Goal: Task Accomplishment & Management: Use online tool/utility

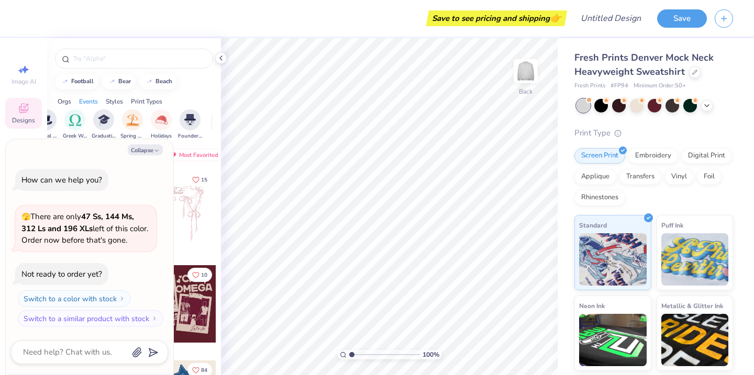
scroll to position [0, 382]
click at [157, 146] on button "Collapse" at bounding box center [145, 150] width 35 height 11
type textarea "x"
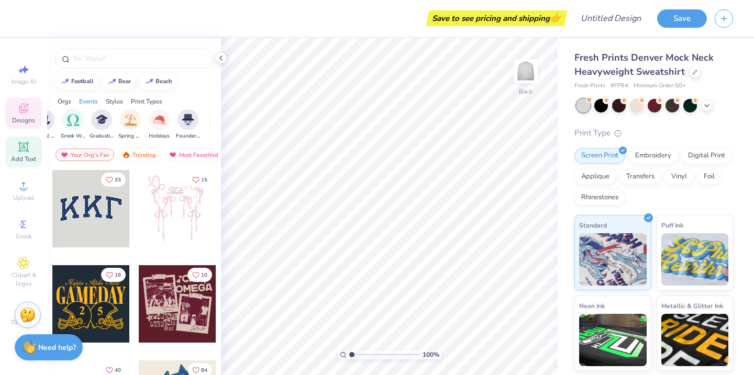
click at [31, 147] on div "Add Text" at bounding box center [23, 152] width 37 height 31
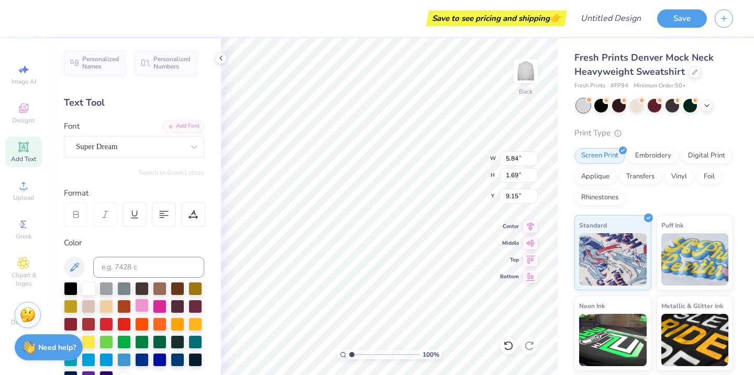
click at [143, 307] on div at bounding box center [142, 306] width 14 height 14
click at [159, 305] on div at bounding box center [160, 306] width 14 height 14
click at [153, 305] on div at bounding box center [160, 306] width 14 height 14
click at [143, 302] on div at bounding box center [142, 306] width 14 height 14
type input "1.74"
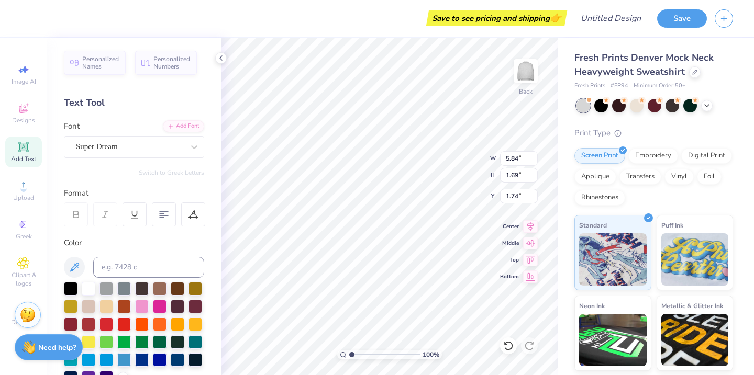
type input "14.27"
type input "4.13"
type input "1.76"
type textarea "Teach"
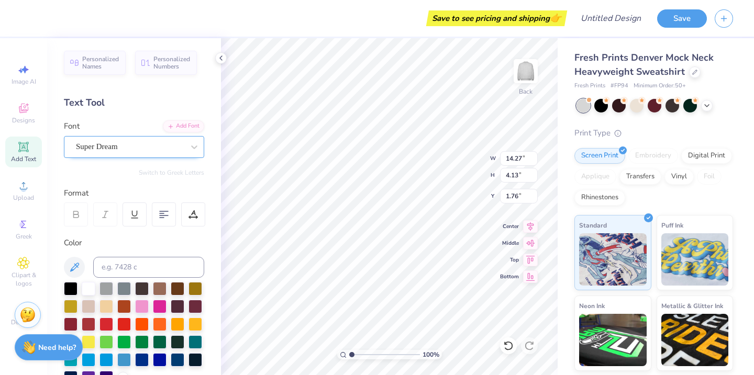
click at [171, 149] on div "Super Dream" at bounding box center [130, 147] width 110 height 16
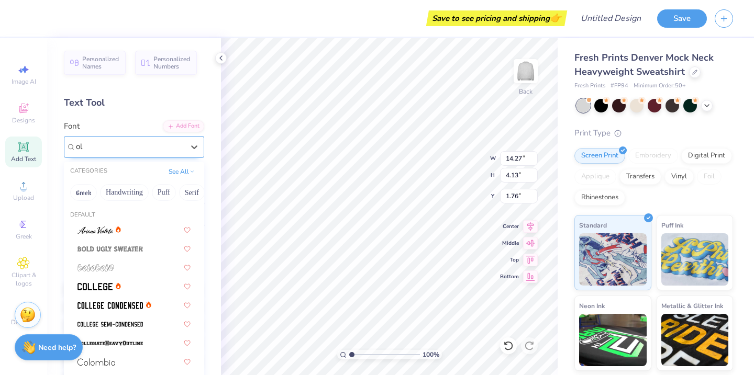
type input "o"
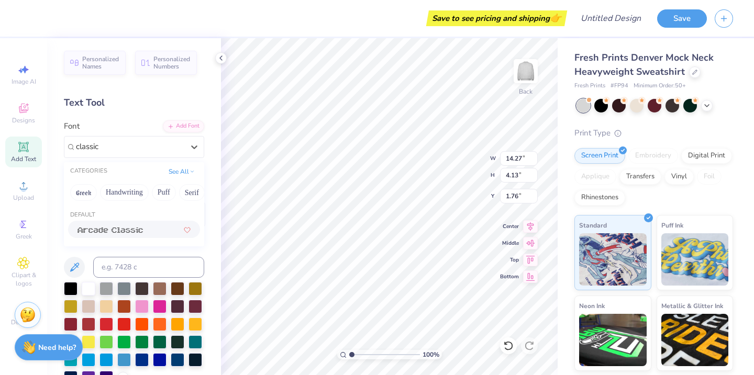
click at [152, 232] on div at bounding box center [134, 229] width 113 height 11
type input "classic"
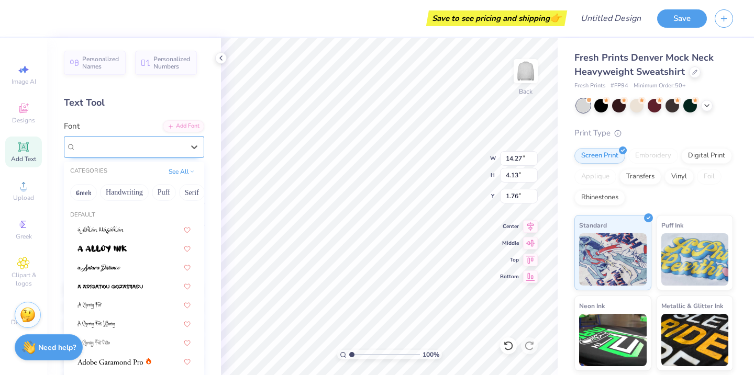
click at [173, 145] on div "Arcade Classic" at bounding box center [130, 147] width 110 height 16
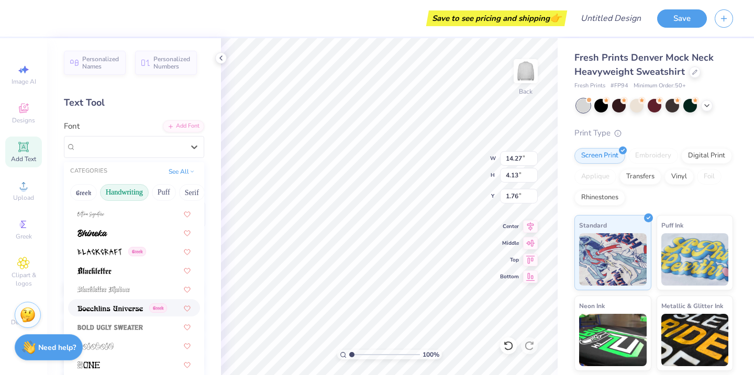
scroll to position [540, 0]
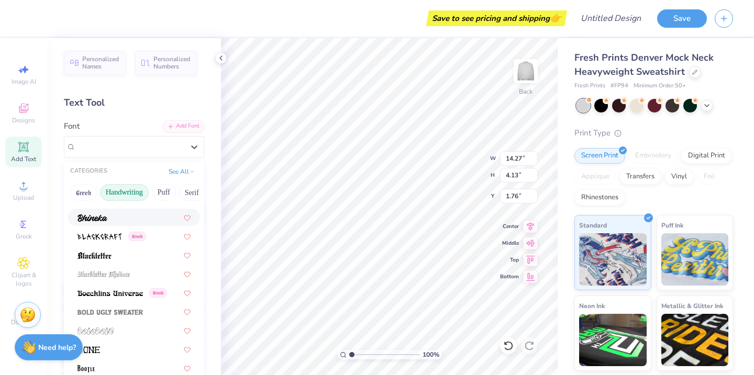
click at [130, 196] on button "Handwriting" at bounding box center [124, 192] width 49 height 17
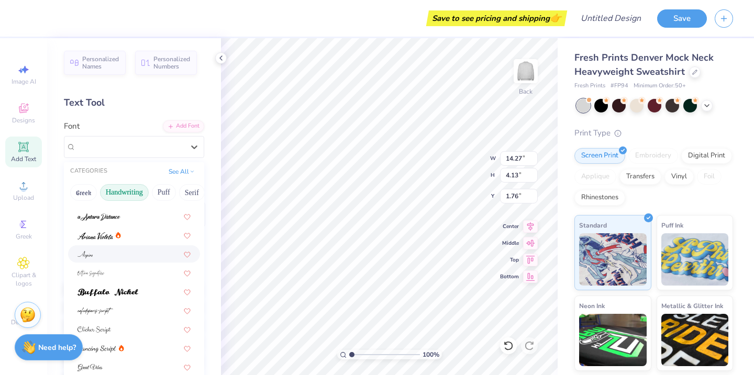
scroll to position [16, 0]
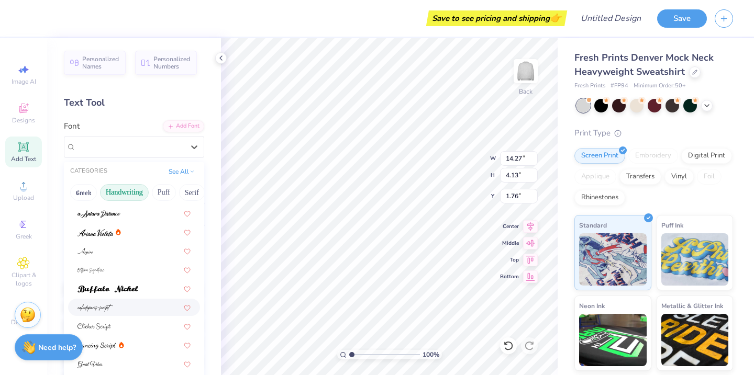
click at [128, 308] on div at bounding box center [134, 307] width 113 height 11
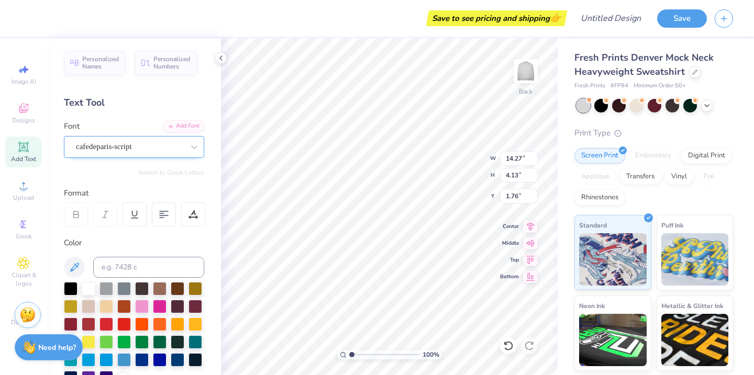
click at [144, 156] on div "cafedeparis-script" at bounding box center [134, 147] width 140 height 22
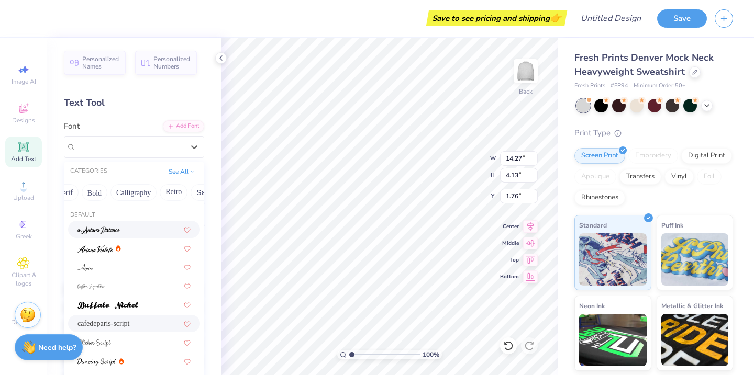
scroll to position [0, 128]
click at [94, 197] on button "Bold" at bounding box center [93, 192] width 26 height 17
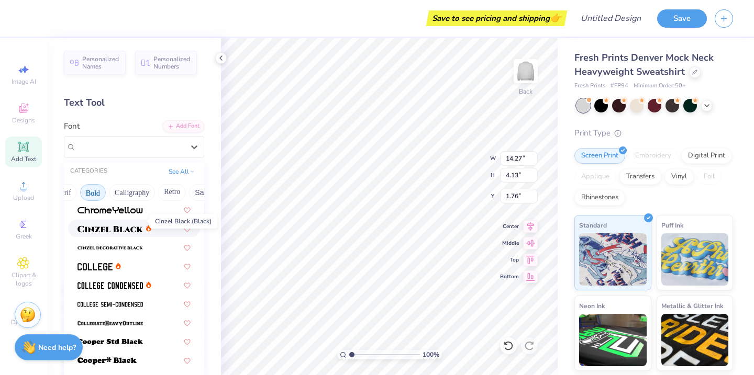
scroll to position [65, 0]
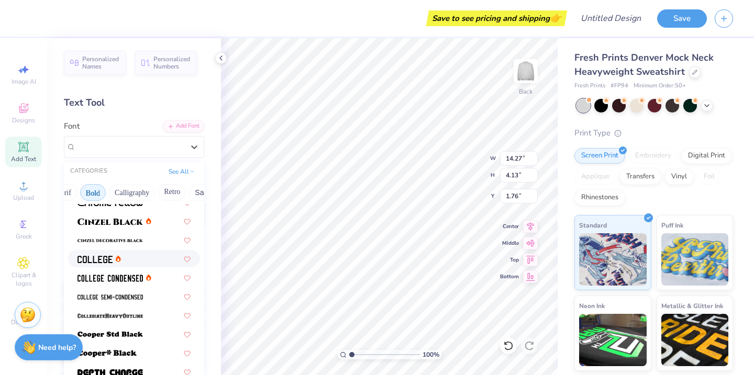
click at [84, 266] on div at bounding box center [134, 258] width 132 height 17
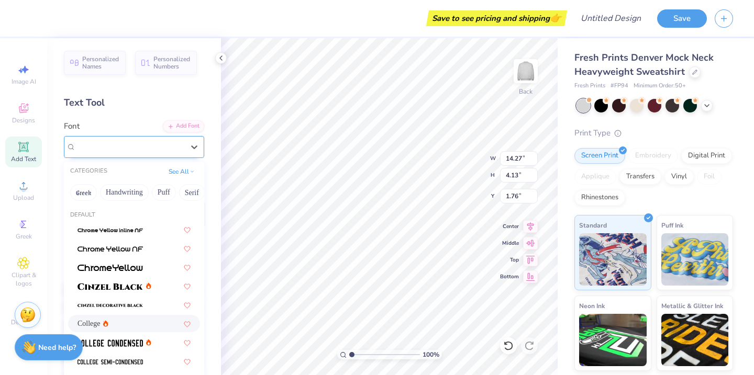
click at [127, 140] on div at bounding box center [130, 147] width 108 height 14
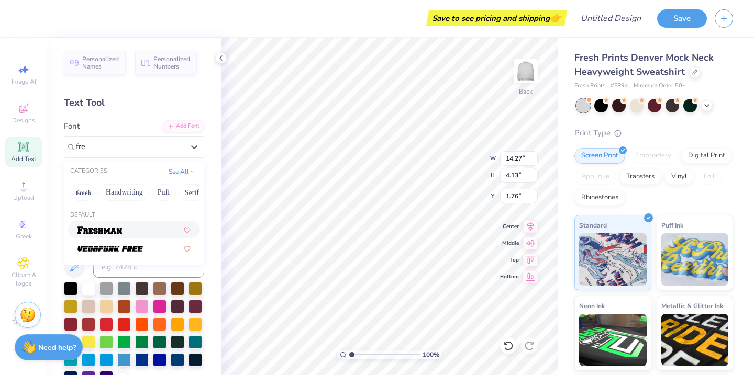
click at [143, 228] on div at bounding box center [134, 229] width 113 height 11
type input "fre"
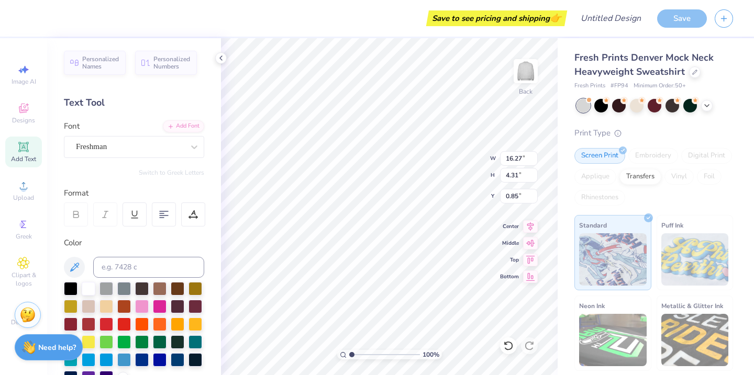
type input "0.85"
type textarea "TEACH"
type input "2.67"
type textarea "x"
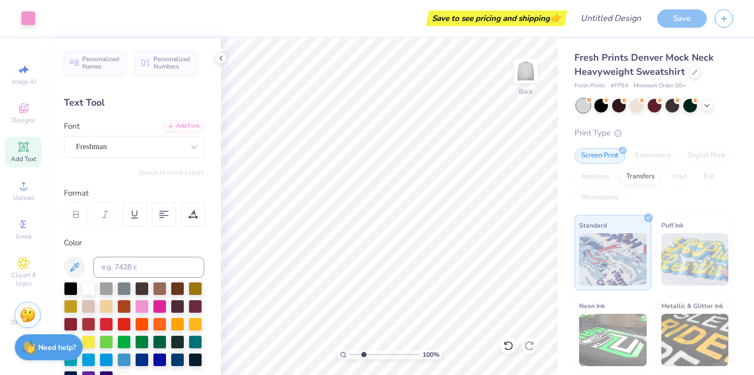
type input "3.07"
type textarea "x"
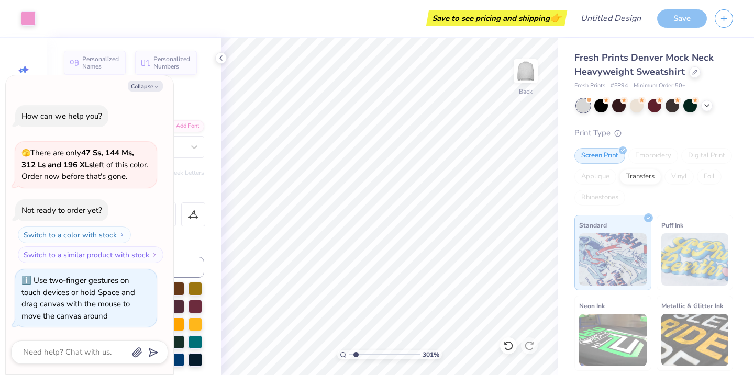
type input "1"
drag, startPoint x: 351, startPoint y: 355, endPoint x: 324, endPoint y: 375, distance: 33.6
click at [324, 375] on html "Art colors Save to see pricing and shipping 👉 Design Title Save Image AI Design…" at bounding box center [377, 187] width 754 height 375
click at [162, 92] on div "Collapse How can we help you? 🫣 There are only 47 Ss, 144 Ms, 312 Ls and 196 XL…" at bounding box center [90, 225] width 168 height 300
click at [158, 90] on icon "button" at bounding box center [156, 87] width 6 height 6
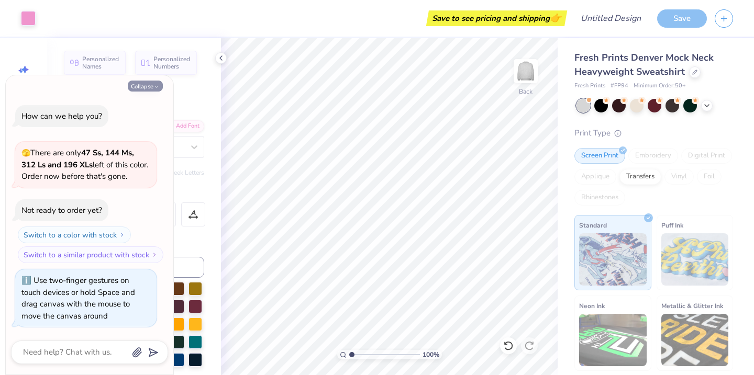
type textarea "x"
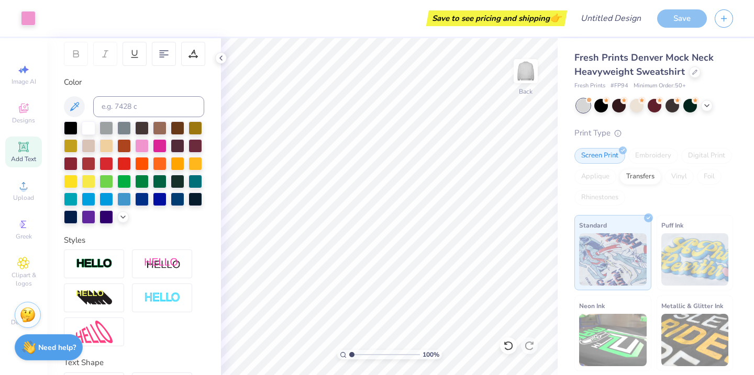
scroll to position [233, 0]
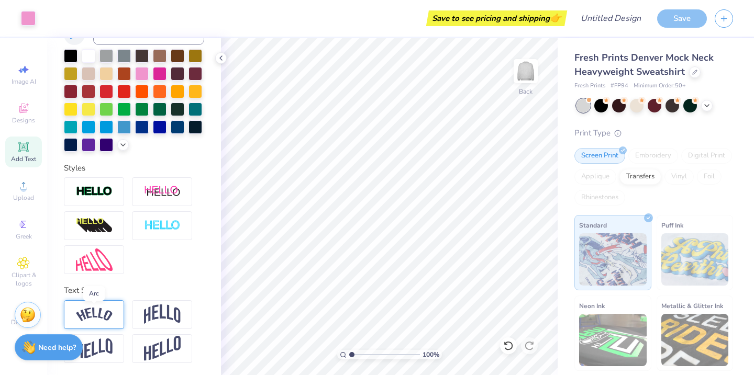
click at [98, 311] on img at bounding box center [94, 315] width 37 height 14
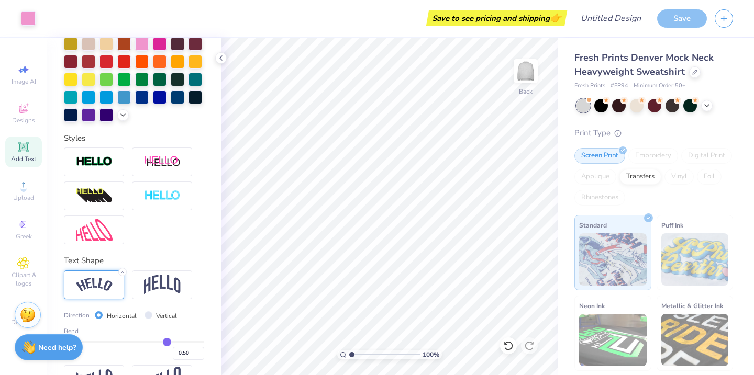
scroll to position [294, 0]
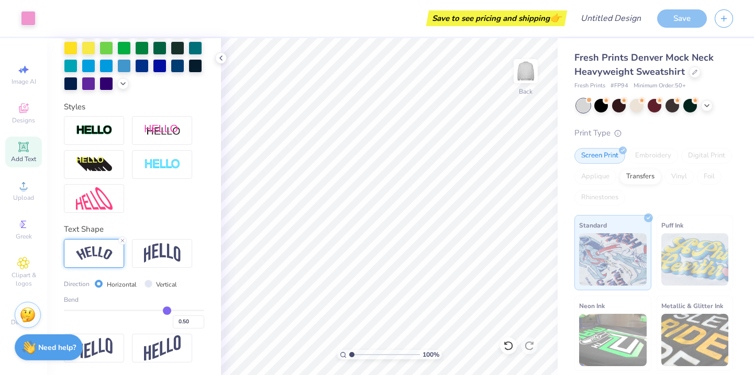
type input "0.51"
type input "0.49"
type input "0.44"
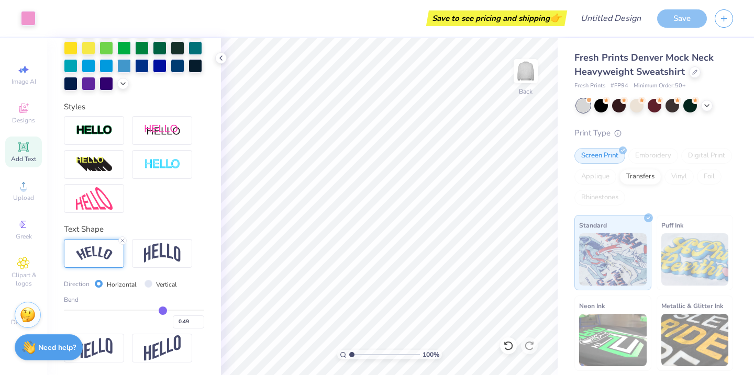
type input "0.44"
type input "0.38"
type input "0.3"
type input "0.30"
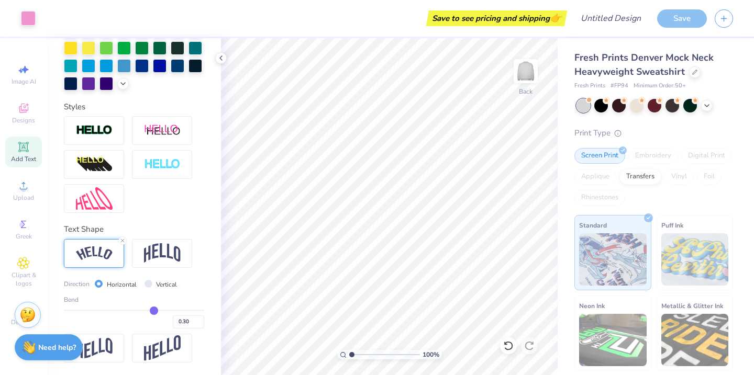
type input "0.24"
type input "0.17"
type input "0.11"
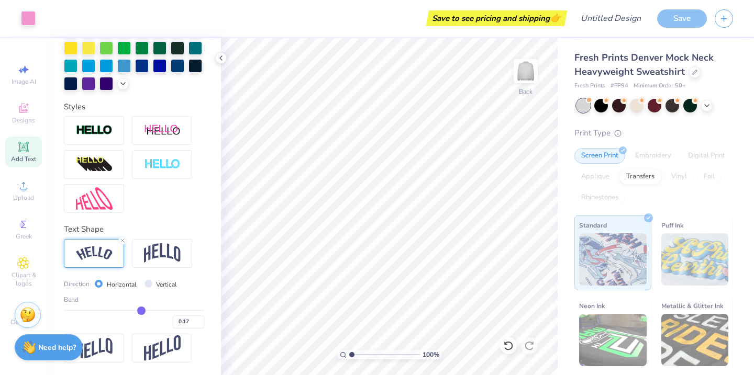
type input "0.11"
type input "0.04"
type input "-0.02"
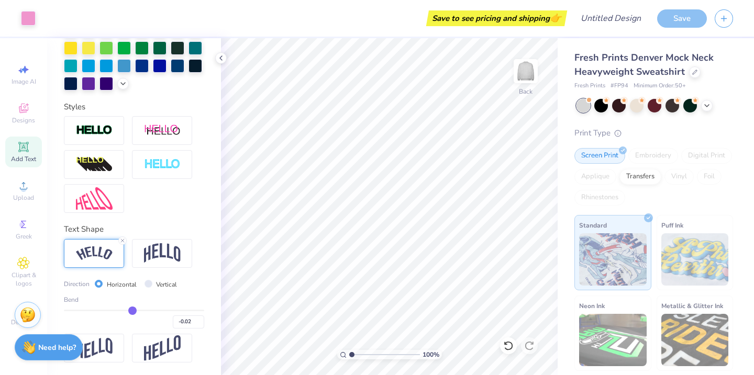
type input "-0.07"
type input "-0.12"
type input "-0.17"
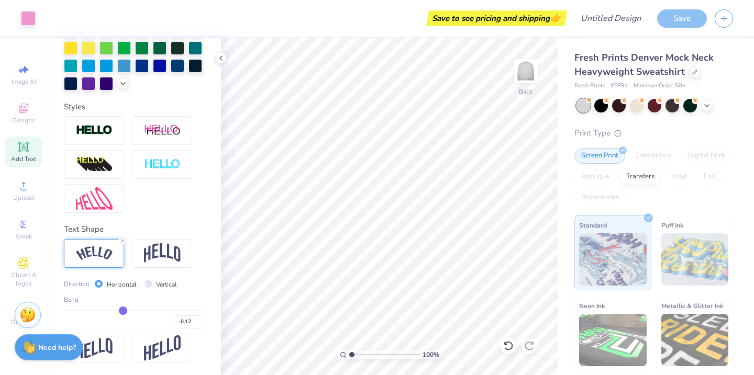
type input "-0.17"
type input "-0.22"
type input "-0.26"
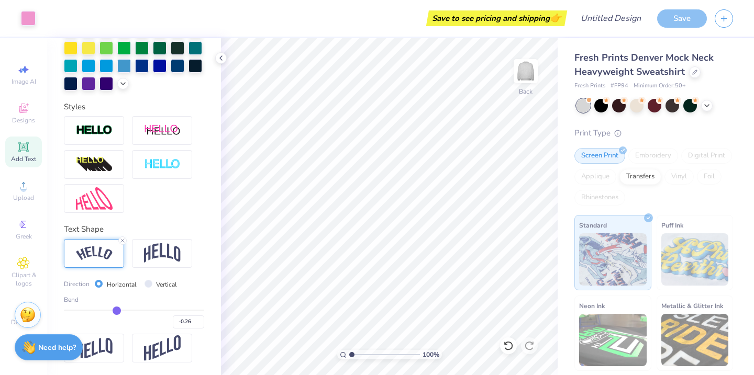
type input "-0.3"
type input "-0.30"
type input "-0.33"
type input "-0.36"
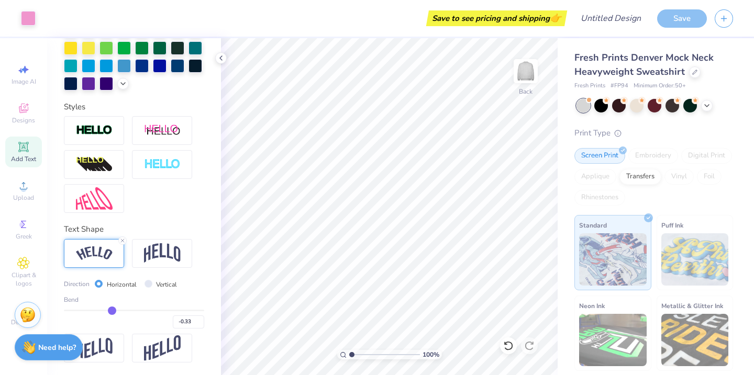
type input "-0.36"
type input "-0.38"
type input "-0.39"
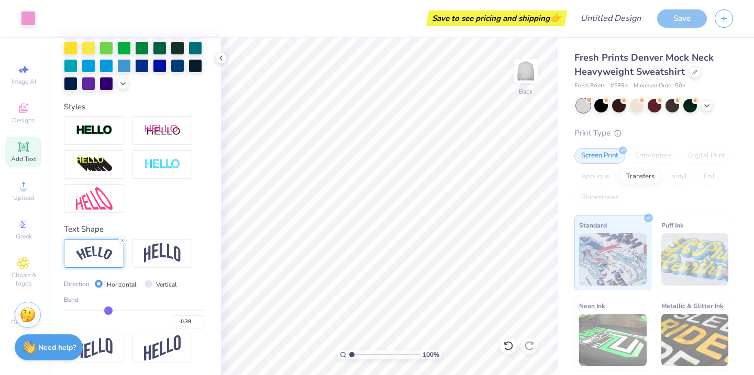
type input "-0.41"
type input "-0.44"
type input "-0.47"
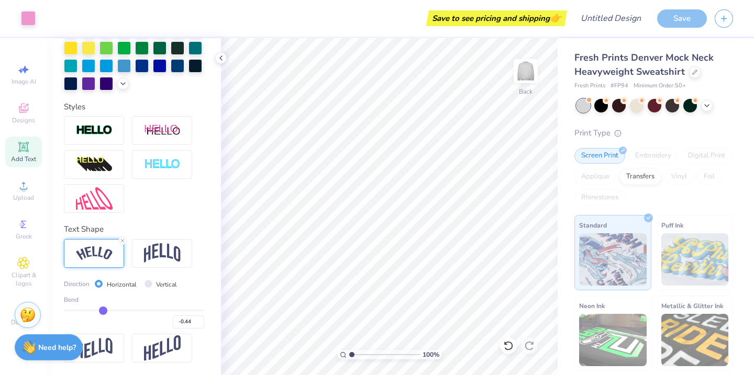
type input "-0.47"
type input "-0.5"
type input "-0.50"
type input "-0.54"
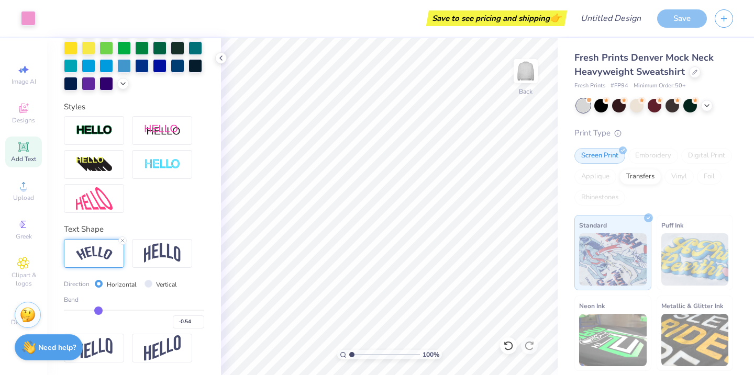
type input "-0.58"
type input "-0.62"
type input "-0.67"
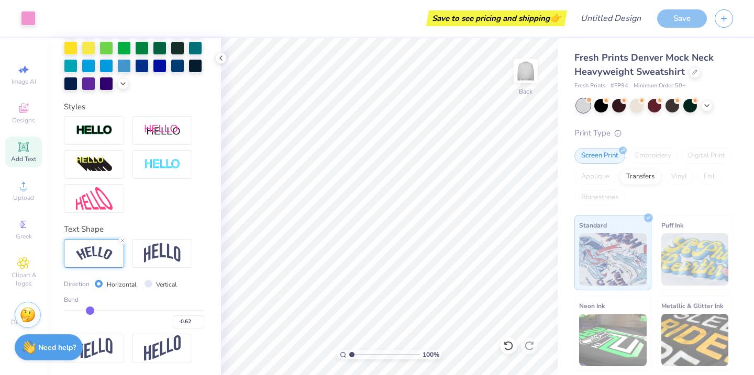
type input "-0.67"
type input "-0.7"
type input "-0.70"
type input "-0.74"
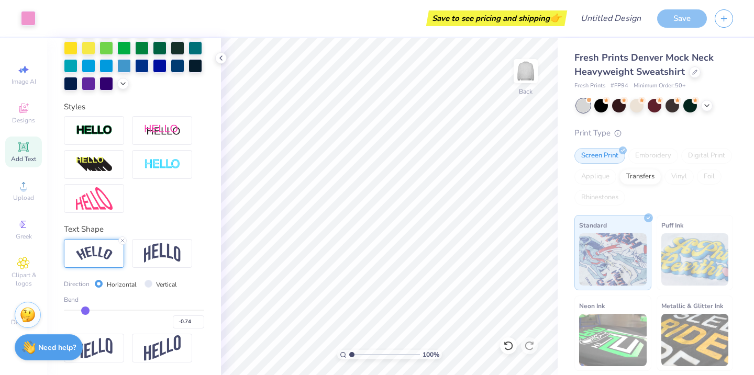
type input "-0.77"
type input "-0.8"
type input "-0.80"
type input "-0.83"
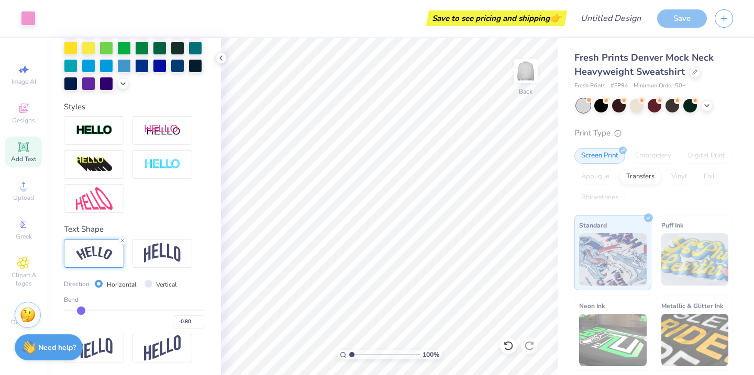
type input "-0.83"
type input "-0.86"
type input "-0.89"
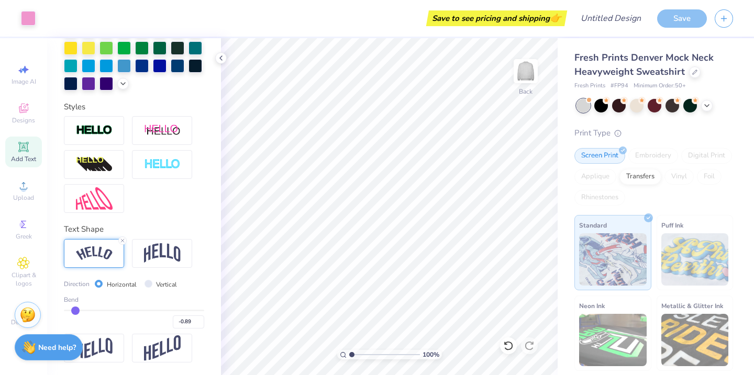
type input "-0.91"
type input "-0.93"
type input "-0.94"
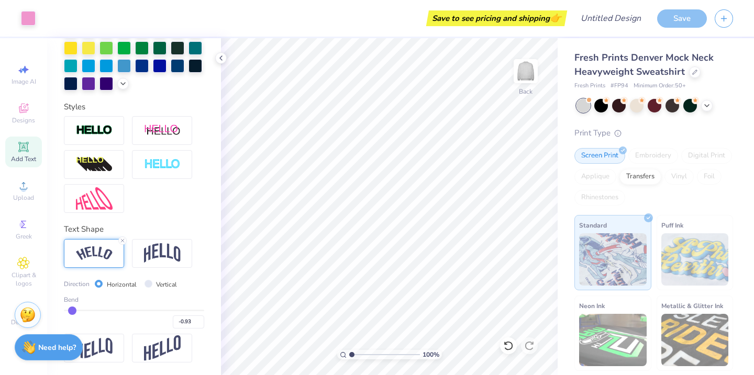
type input "-0.94"
type input "-0.95"
type input "-0.96"
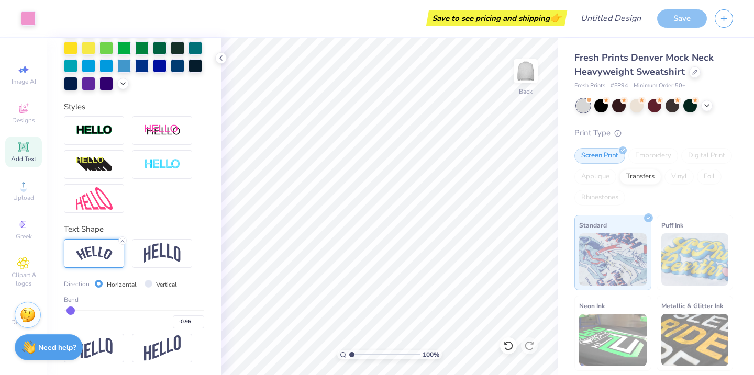
type input "-0.97"
type input "-0.98"
type input "-0.99"
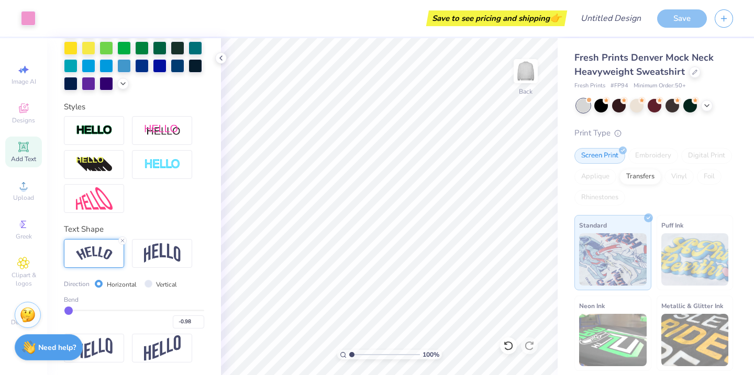
type input "-0.99"
type input "-1"
type input "-1.00"
type input "-0.94"
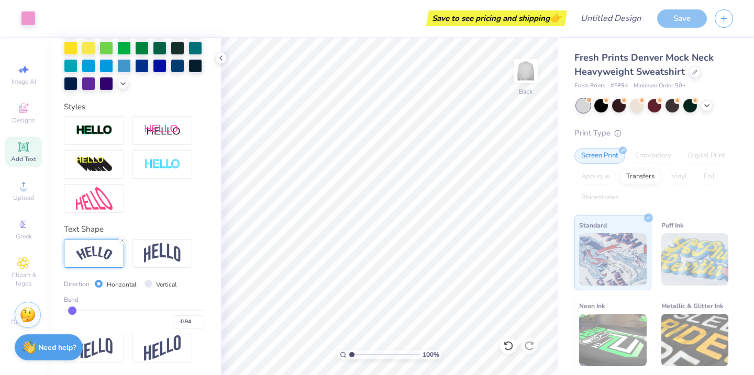
type input "-0.82"
type input "-0.66"
type input "-0.44"
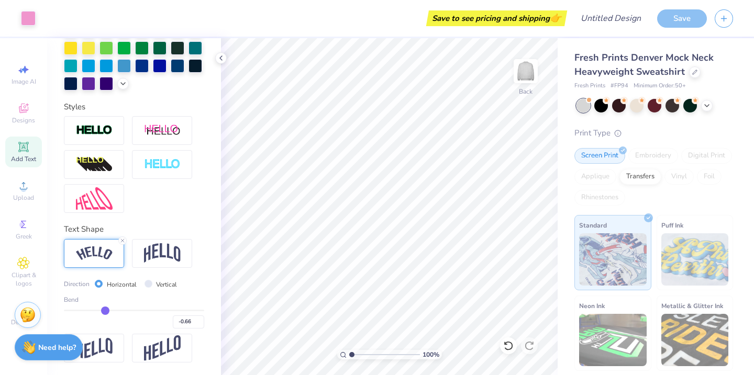
type input "-0.44"
type input "-0.18"
type input "0.09"
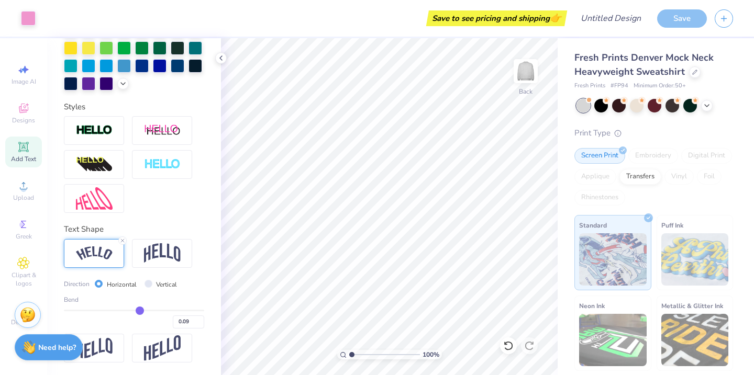
type input "0.37"
type input "0.63"
type input "0.84"
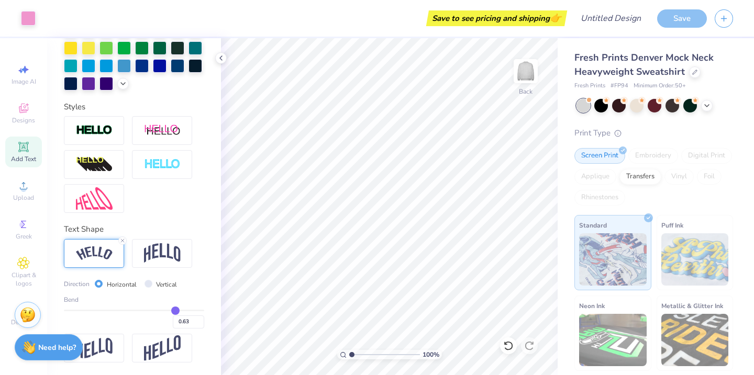
type input "0.84"
type input "1"
type input "1.00"
drag, startPoint x: 168, startPoint y: 307, endPoint x: 227, endPoint y: 310, distance: 59.8
click at [204, 310] on input "range" at bounding box center [134, 311] width 140 height 2
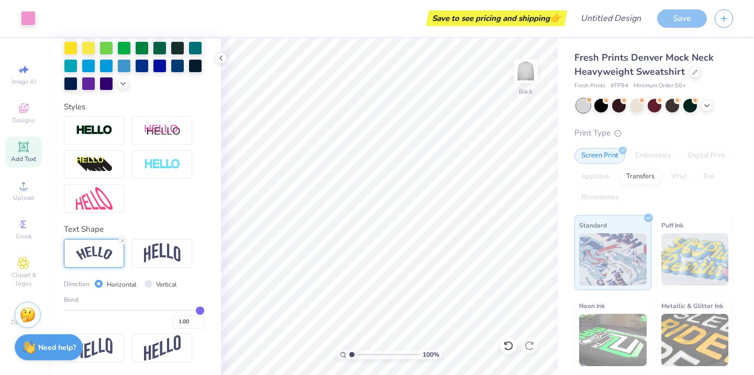
type input "0.96"
type input "0.95"
type input "0.93"
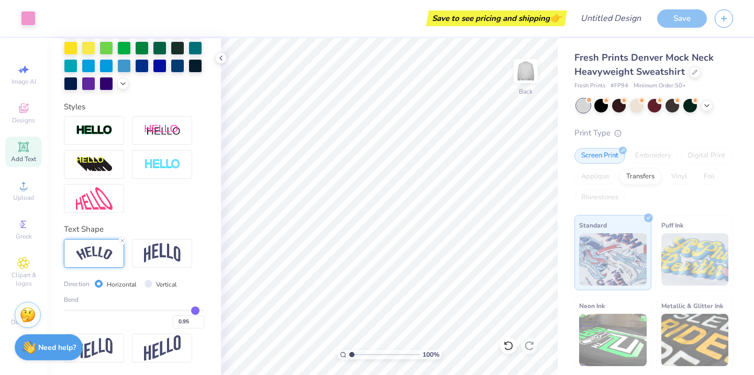
type input "0.93"
type input "0.89"
type input "0.81"
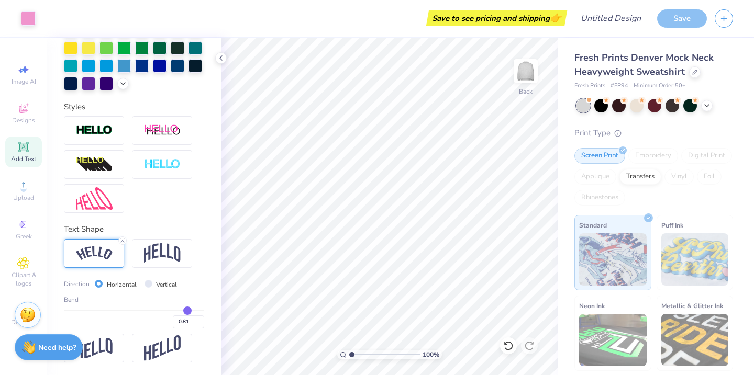
type input "0.7"
type input "0.70"
type input "0.58"
type input "0.46"
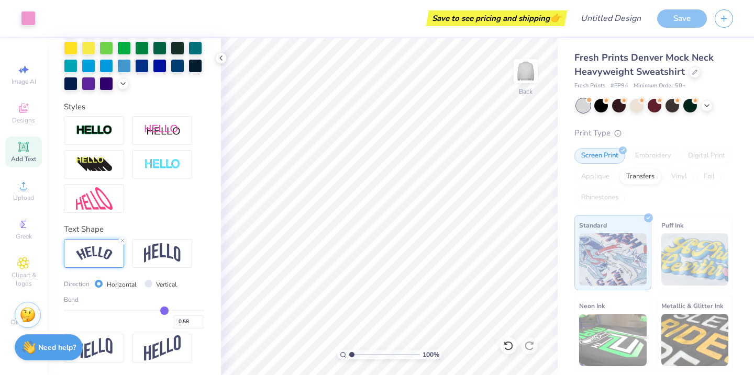
type input "0.46"
type input "0.35"
type input "0.24"
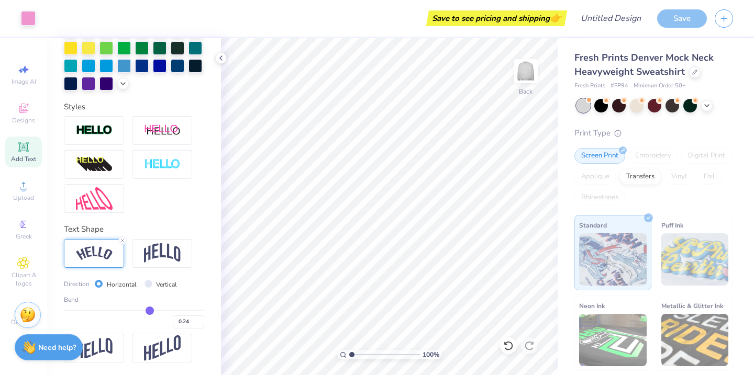
type input "0.14"
type input "0.04"
type input "-0.06"
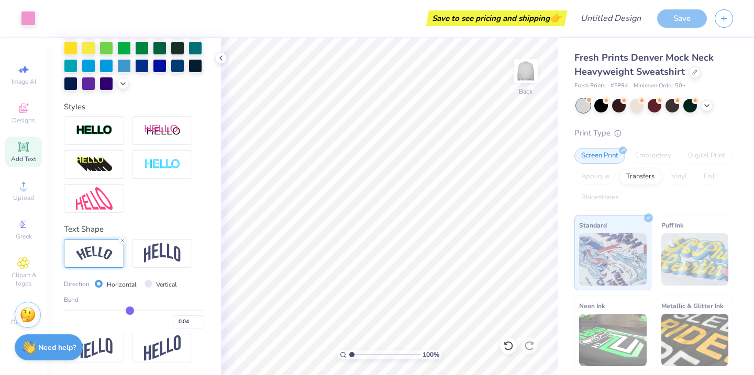
type input "-0.06"
type input "-0.17"
type input "-0.26"
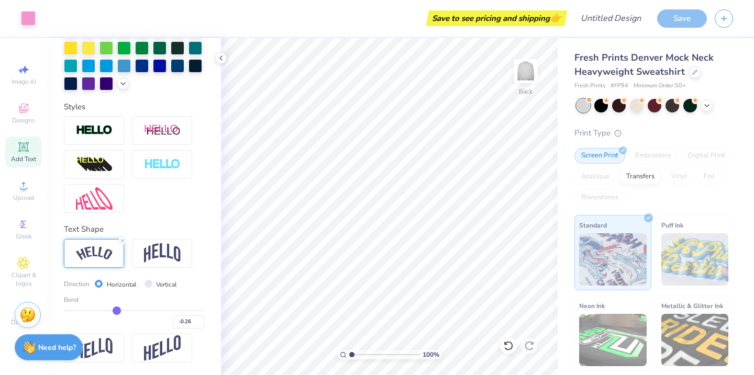
type input "-0.33"
type input "-0.4"
type input "-0.40"
type input "-0.45"
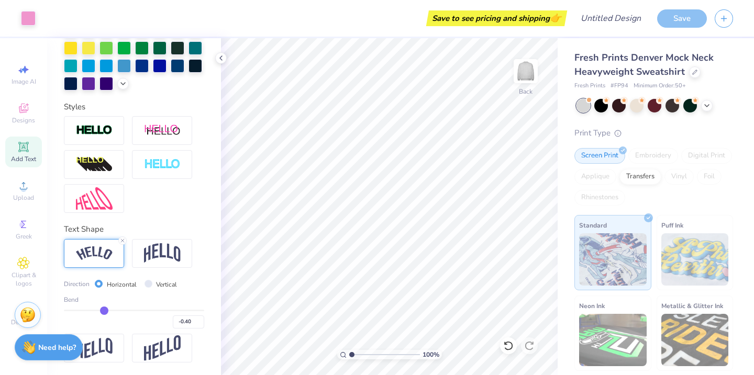
type input "-0.45"
type input "-0.49"
type input "-0.53"
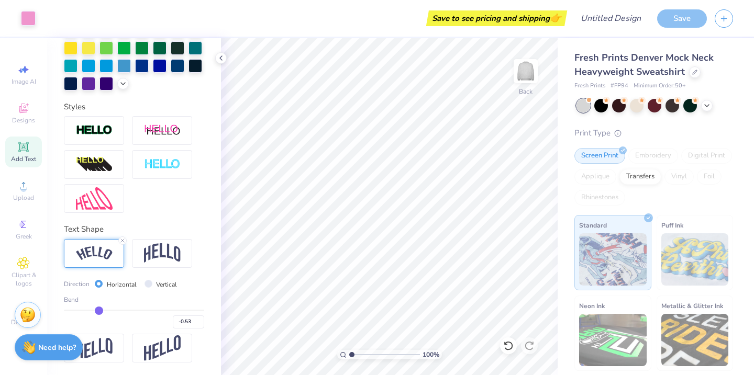
type input "-0.55"
type input "-0.57"
type input "-0.58"
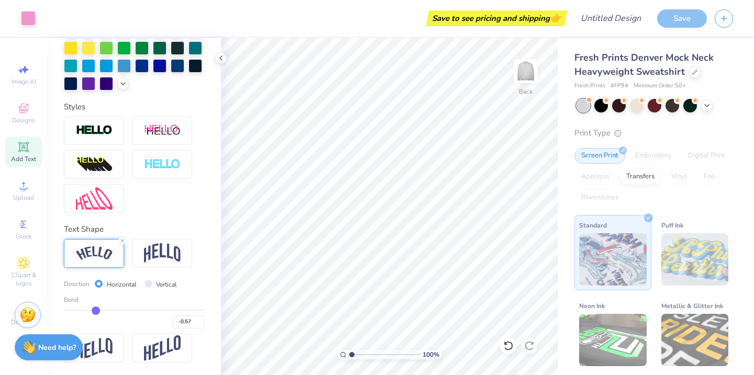
type input "-0.58"
type input "-0.6"
type input "-0.60"
type input "-0.62"
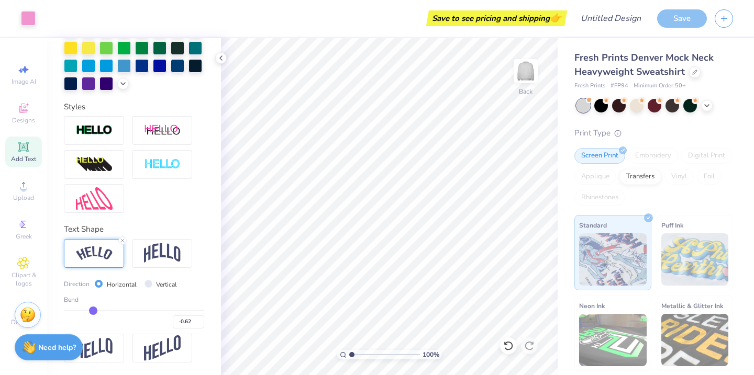
type input "-0.63"
drag, startPoint x: 197, startPoint y: 312, endPoint x: 92, endPoint y: 307, distance: 104.8
click at [92, 310] on input "range" at bounding box center [134, 311] width 140 height 2
type input "-0.65"
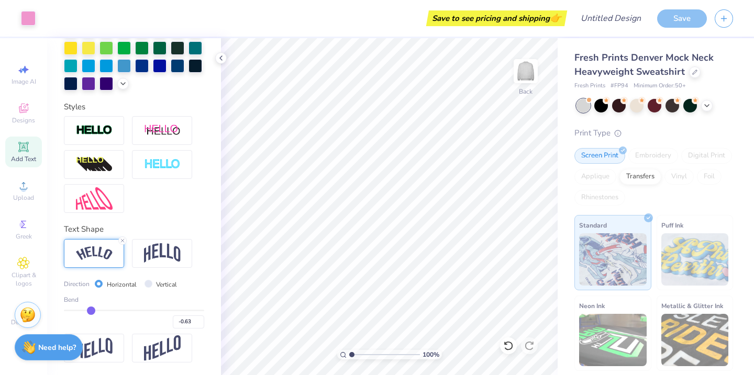
type input "-0.65"
type input "-0.64"
type input "-0.63"
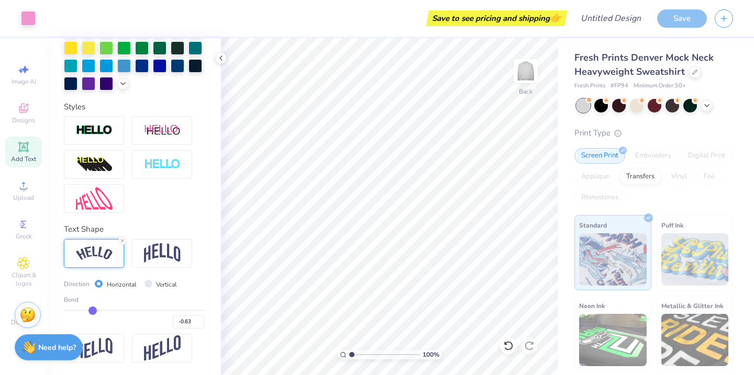
type input "-0.6"
type input "-0.60"
type input "-0.56"
type input "-0.54"
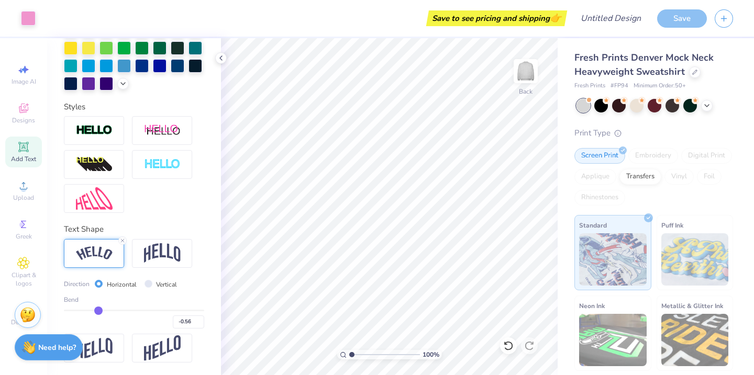
type input "-0.54"
type input "-0.52"
type input "-0.5"
type input "-0.50"
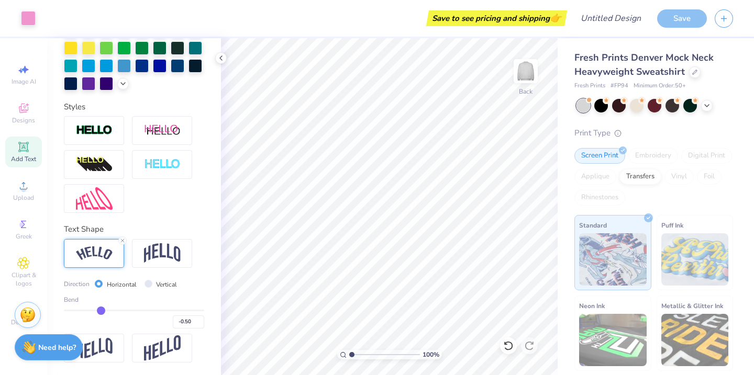
type input "-0.47"
type input "-0.44"
type input "-0.41"
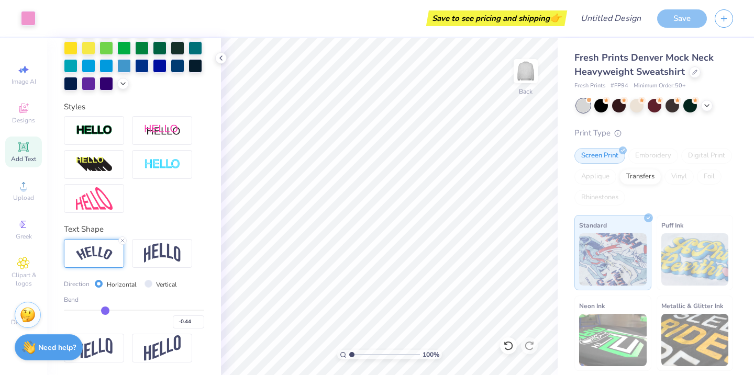
type input "-0.41"
drag, startPoint x: 91, startPoint y: 310, endPoint x: 117, endPoint y: 314, distance: 27.0
click at [117, 312] on input "range" at bounding box center [134, 311] width 140 height 2
drag, startPoint x: 117, startPoint y: 314, endPoint x: 141, endPoint y: 318, distance: 24.5
click at [141, 312] on input "range" at bounding box center [134, 311] width 140 height 2
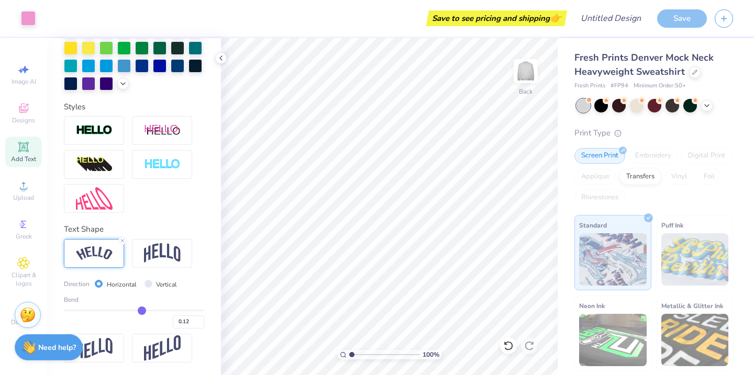
drag, startPoint x: 141, startPoint y: 303, endPoint x: 151, endPoint y: 306, distance: 10.4
click at [151, 306] on div "Bend 0.12" at bounding box center [134, 312] width 140 height 34
click at [144, 311] on input "range" at bounding box center [134, 311] width 140 height 2
drag, startPoint x: 143, startPoint y: 311, endPoint x: 151, endPoint y: 313, distance: 8.1
click at [151, 312] on input "range" at bounding box center [134, 311] width 140 height 2
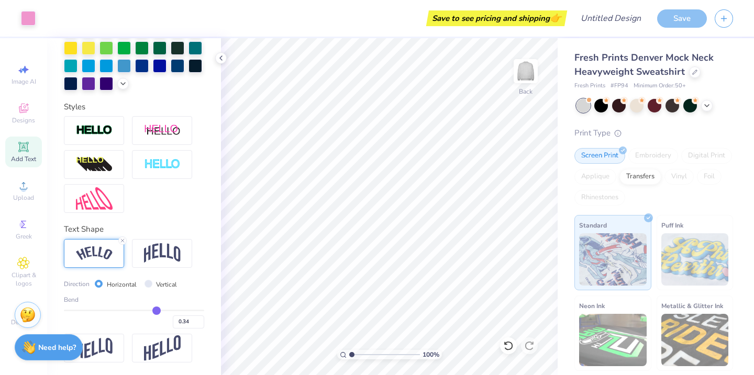
drag, startPoint x: 151, startPoint y: 313, endPoint x: 157, endPoint y: 314, distance: 5.5
click at [157, 312] on input "range" at bounding box center [134, 311] width 140 height 2
click at [158, 358] on img at bounding box center [162, 349] width 37 height 26
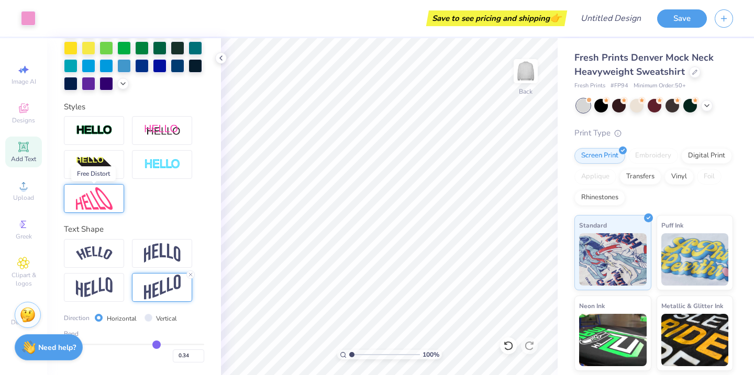
click at [103, 204] on img at bounding box center [94, 198] width 37 height 23
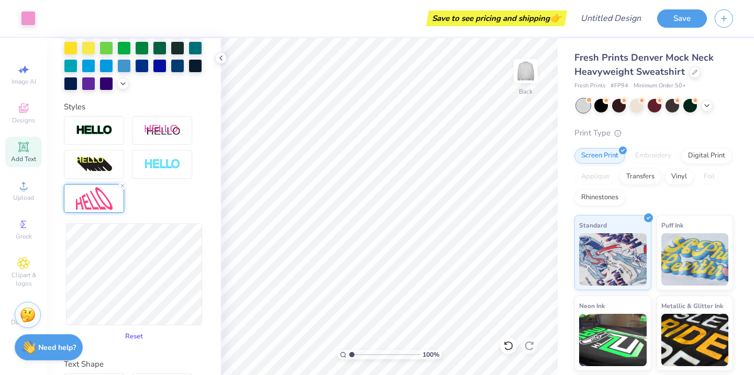
click at [131, 333] on button "Reset" at bounding box center [133, 336] width 27 height 17
click at [135, 336] on button "Reset" at bounding box center [133, 336] width 27 height 17
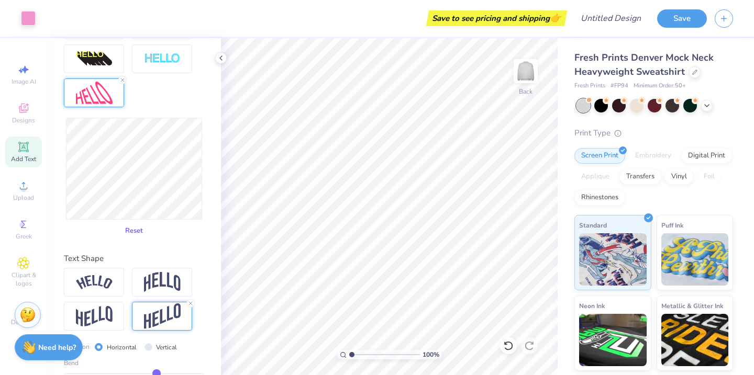
scroll to position [429, 0]
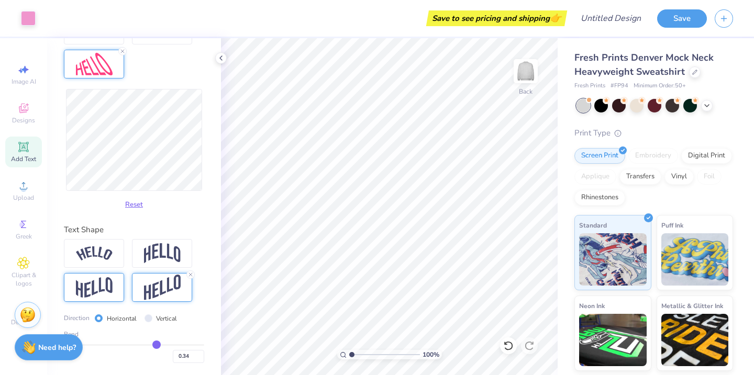
click at [100, 297] on div at bounding box center [94, 287] width 60 height 29
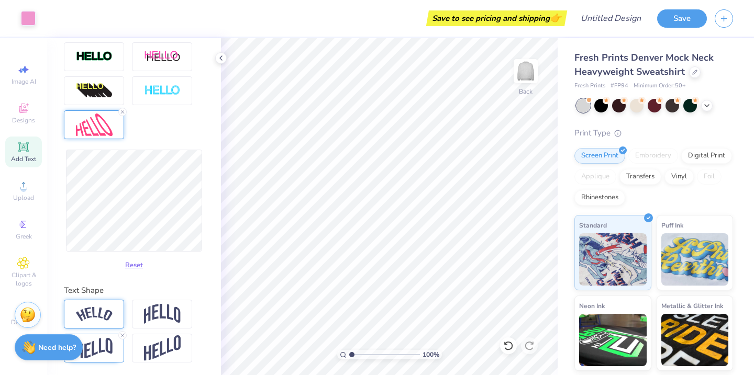
click at [91, 326] on div at bounding box center [94, 314] width 60 height 29
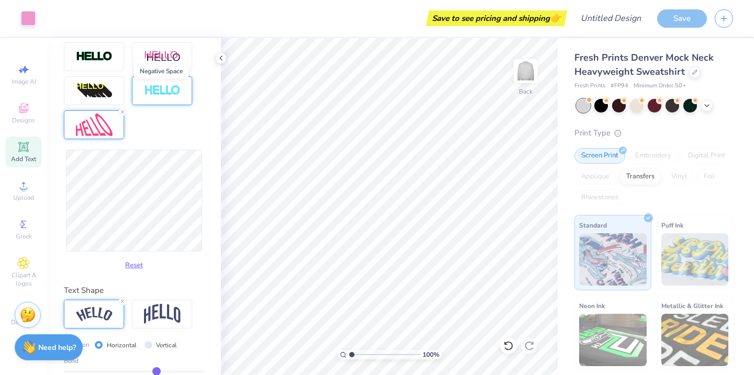
click at [167, 91] on img at bounding box center [162, 91] width 37 height 12
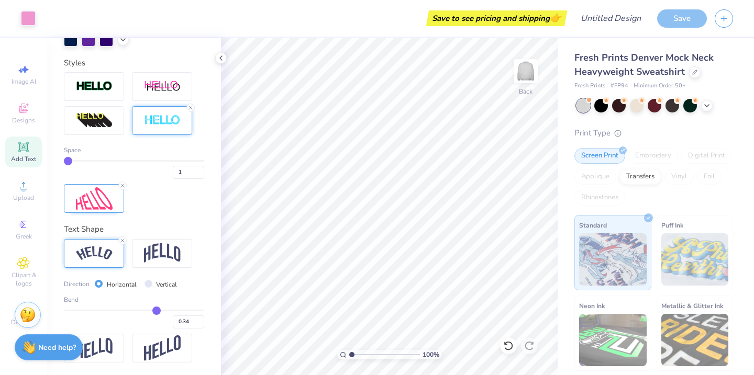
scroll to position [338, 0]
click at [87, 125] on img at bounding box center [94, 121] width 37 height 17
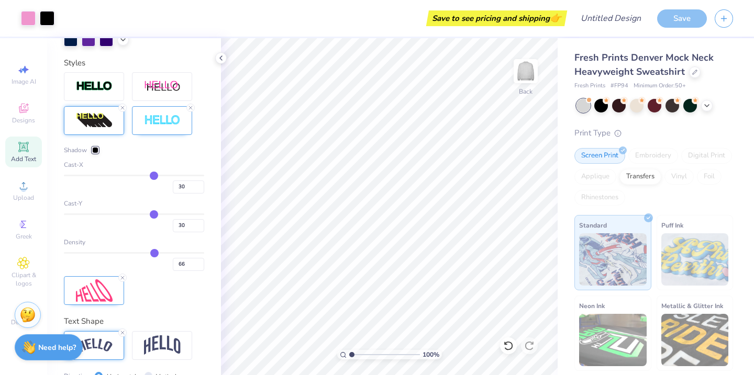
click at [125, 82] on div "Shadow Cast-X 30 Cast-Y 30 Density 66" at bounding box center [134, 188] width 140 height 233
click at [151, 86] on img at bounding box center [162, 86] width 37 height 13
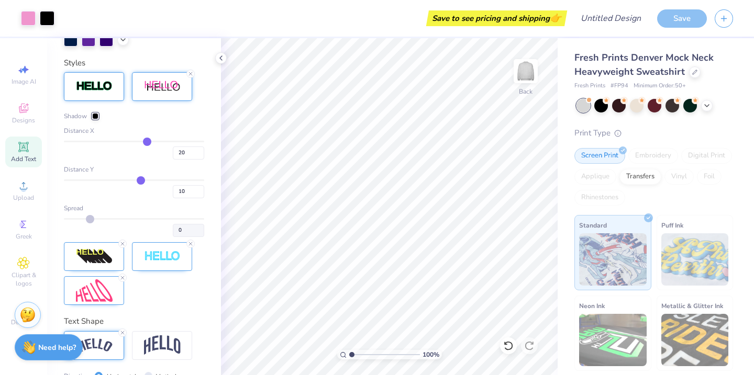
click at [93, 94] on div at bounding box center [94, 86] width 60 height 29
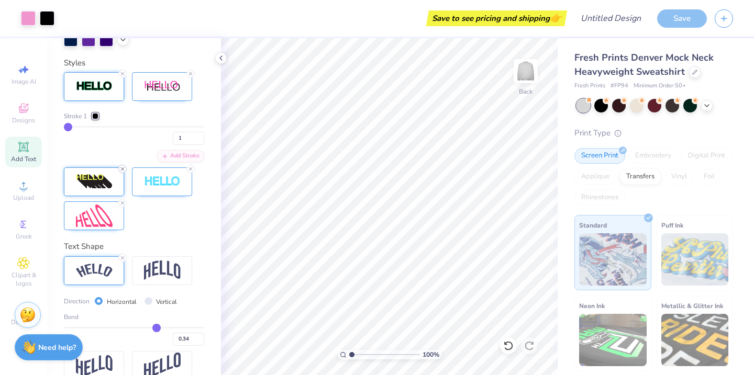
click at [120, 167] on icon at bounding box center [122, 169] width 6 height 6
click at [125, 203] on icon at bounding box center [122, 203] width 6 height 6
click at [192, 163] on div "Stroke 1 1 Add Stroke" at bounding box center [134, 151] width 140 height 158
click at [121, 255] on icon at bounding box center [122, 258] width 6 height 6
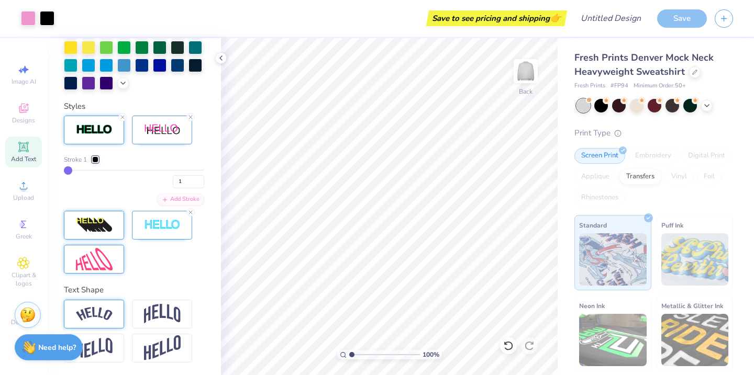
scroll to position [294, 0]
click at [191, 213] on line at bounding box center [190, 213] width 3 height 3
click at [190, 116] on icon at bounding box center [190, 118] width 6 height 6
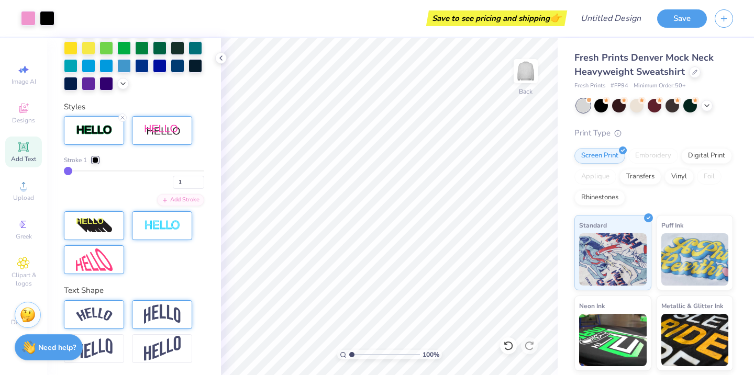
click at [157, 326] on div at bounding box center [162, 315] width 60 height 29
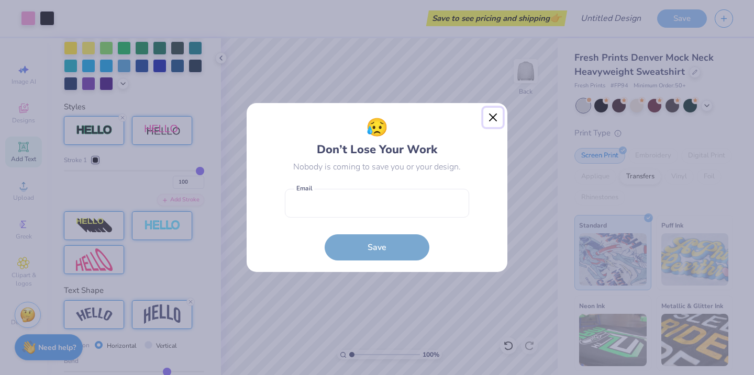
click at [495, 117] on button "Close" at bounding box center [493, 118] width 20 height 20
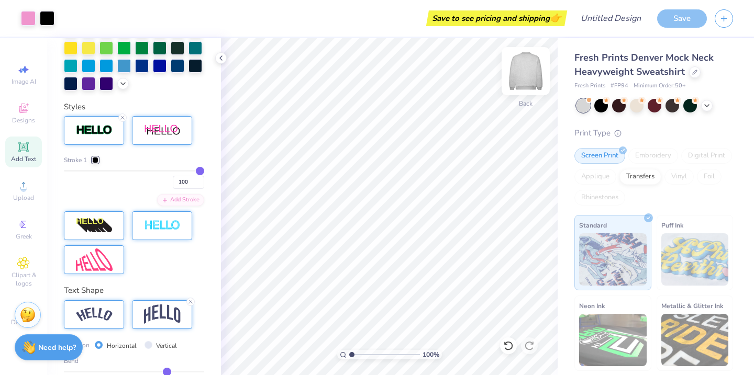
click at [532, 84] on img at bounding box center [526, 71] width 42 height 42
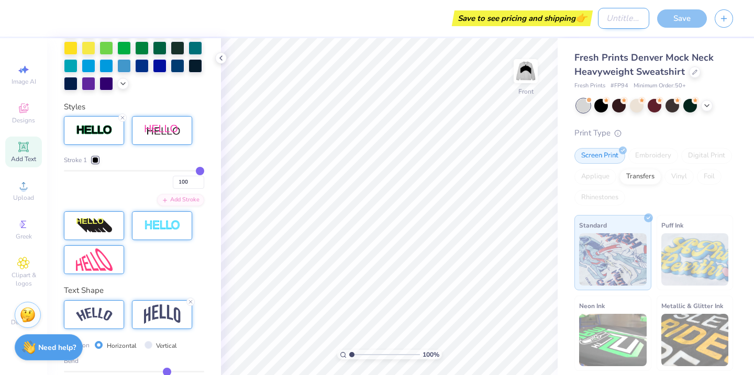
click at [618, 18] on input "Design Title" at bounding box center [623, 18] width 51 height 21
click at [730, 16] on button "button" at bounding box center [724, 17] width 18 height 18
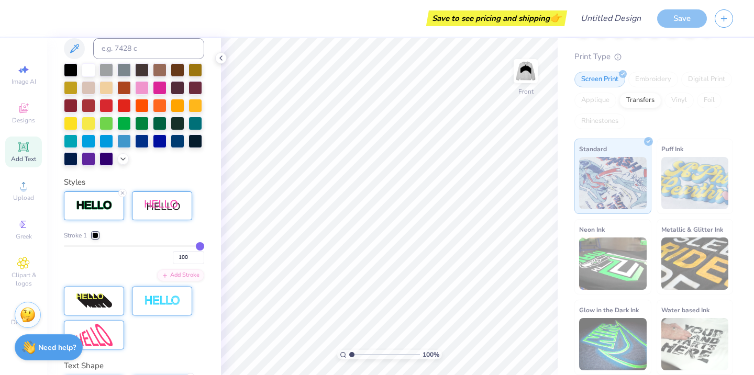
scroll to position [0, 0]
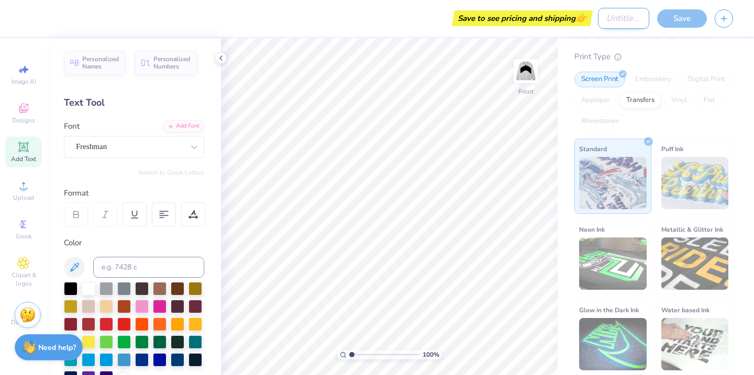
click at [615, 23] on input "Design Title" at bounding box center [623, 18] width 51 height 21
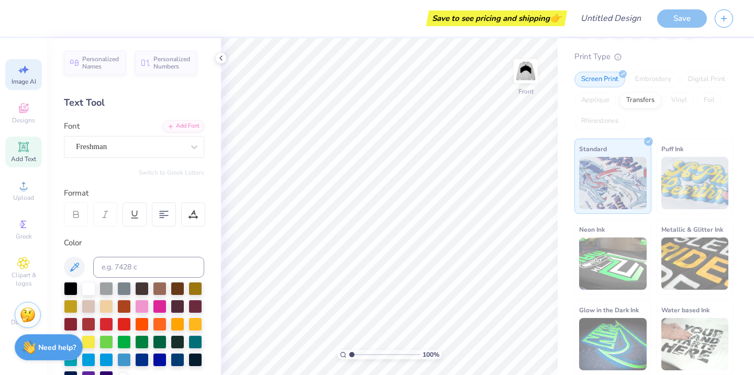
click at [34, 66] on div "Image AI" at bounding box center [23, 74] width 37 height 31
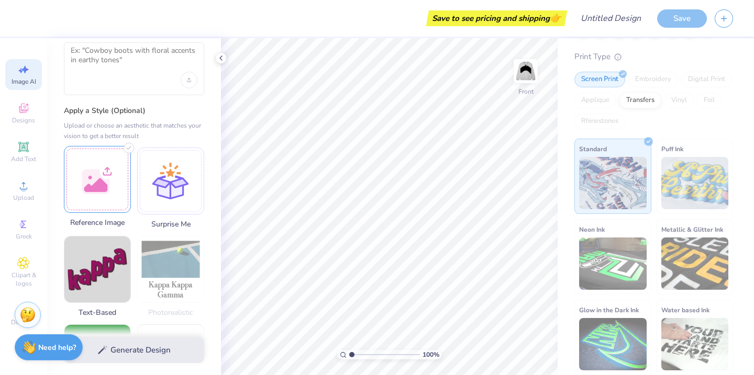
scroll to position [54, 0]
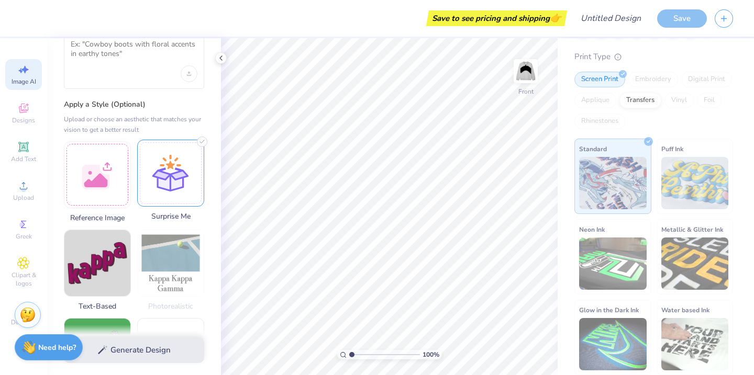
click at [171, 179] on div at bounding box center [170, 173] width 67 height 67
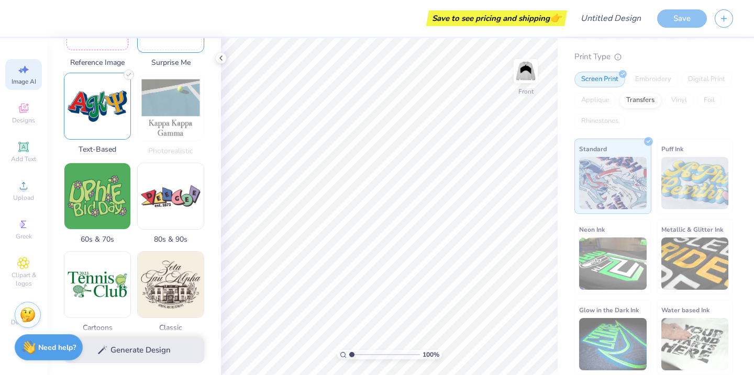
scroll to position [274, 0]
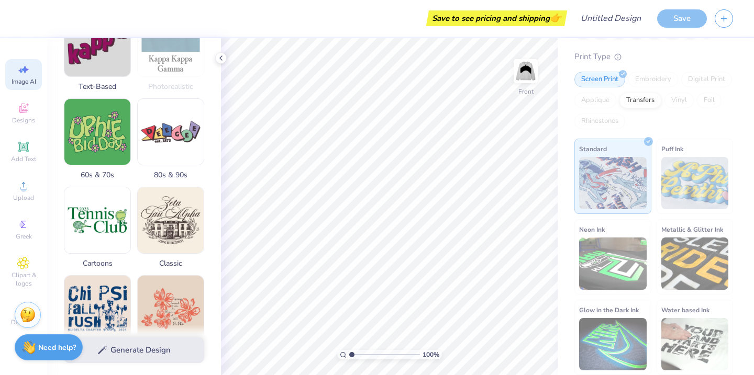
click at [607, 75] on div "Screen Print" at bounding box center [599, 80] width 51 height 16
click at [721, 22] on button "button" at bounding box center [724, 17] width 18 height 18
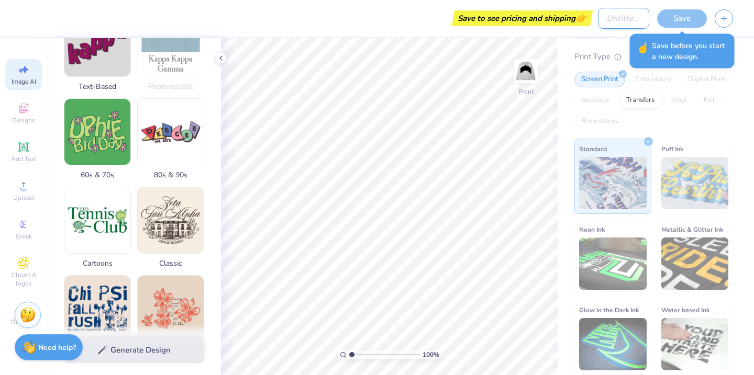
click at [612, 16] on input "Design Title" at bounding box center [623, 18] width 51 height 21
click at [548, 16] on div "Save to see pricing and shipping 👉" at bounding box center [497, 18] width 136 height 16
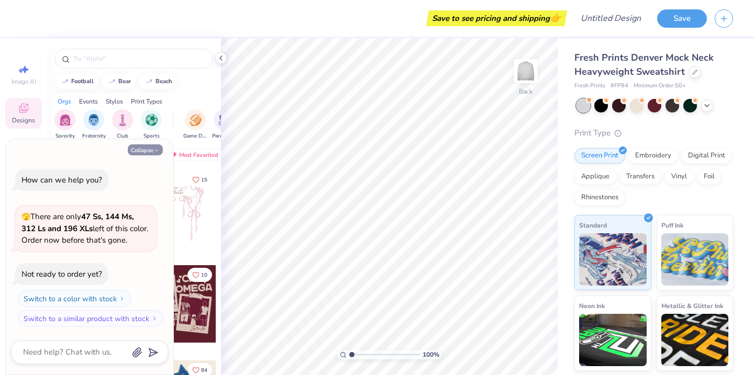
click at [154, 151] on icon "button" at bounding box center [156, 151] width 6 height 6
type textarea "x"
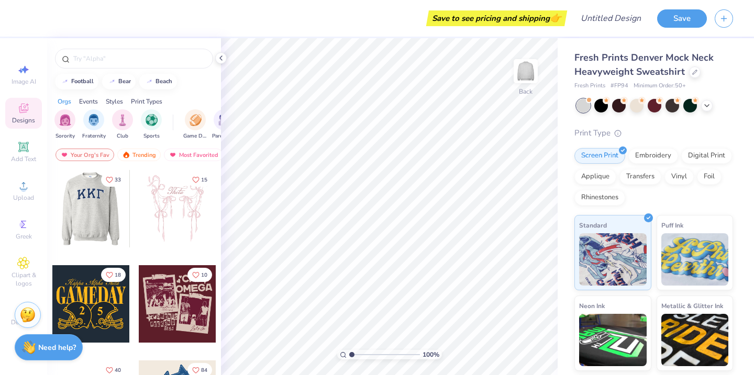
click at [52, 222] on div at bounding box center [14, 209] width 78 height 78
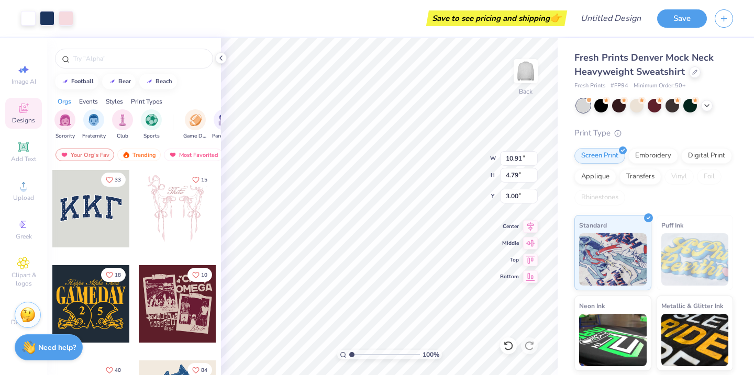
type input "0.86"
type input "0.98"
type input "10.91"
type input "4.79"
type input "0.86"
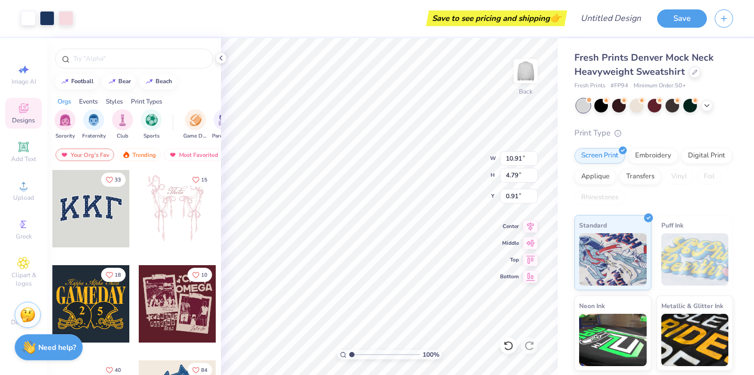
type input "0.90"
type input "3.67"
type input "1.02"
click at [175, 301] on div at bounding box center [178, 305] width 78 height 78
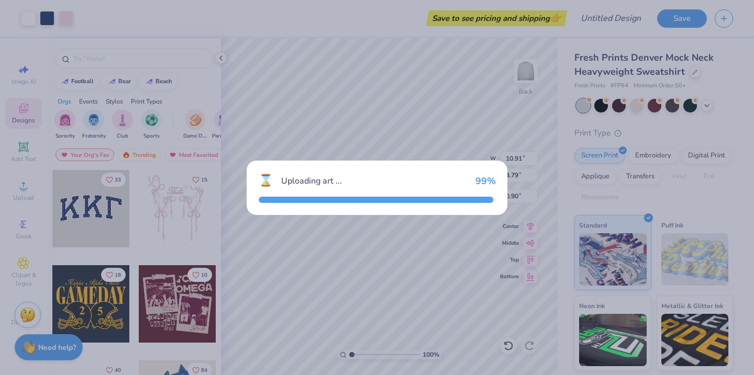
type input "11.00"
type input "9.48"
type input "3.00"
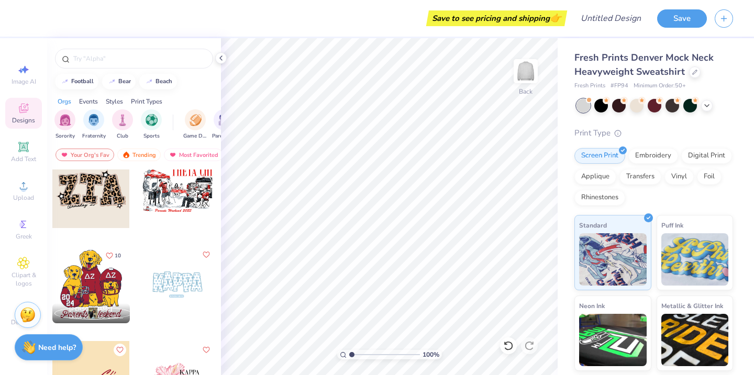
scroll to position [1662, 0]
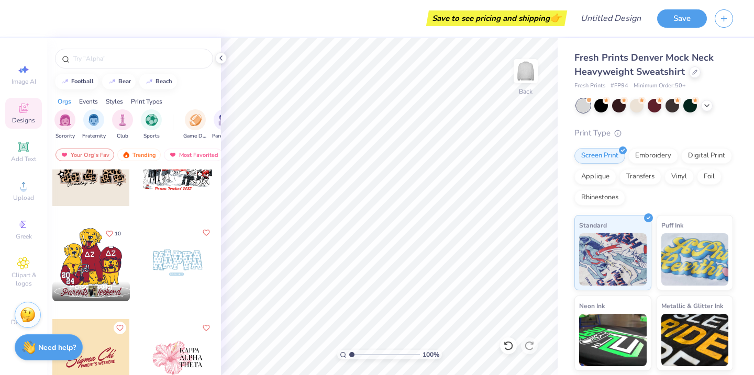
click at [184, 280] on div at bounding box center [178, 263] width 78 height 78
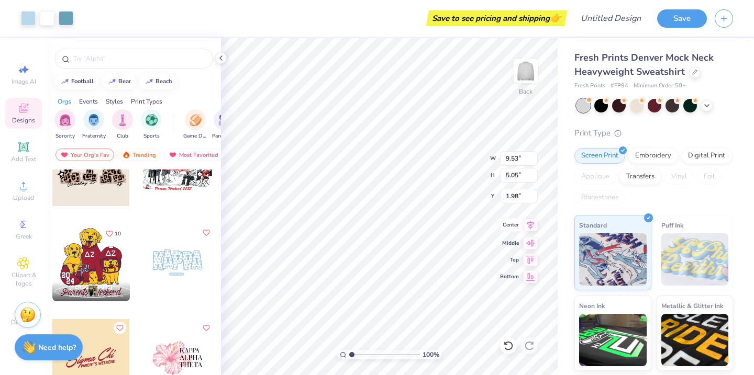
type input "1.85"
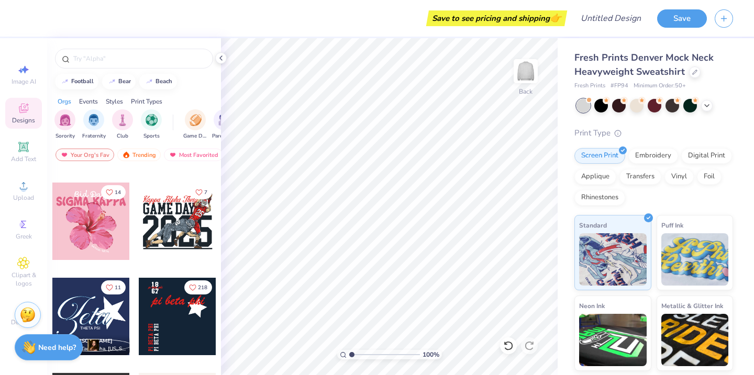
scroll to position [2088, 0]
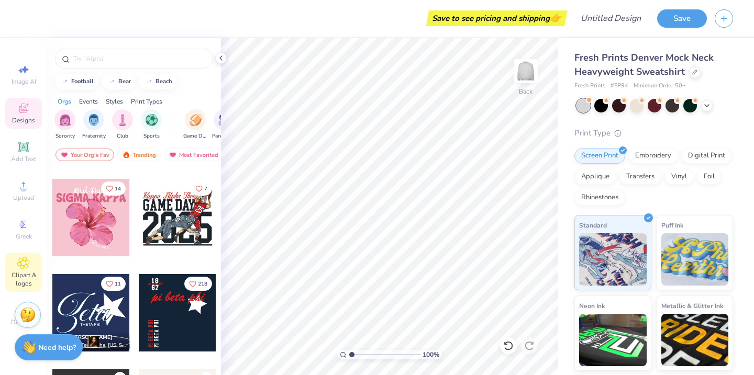
click at [18, 277] on span "Clipart & logos" at bounding box center [23, 279] width 37 height 17
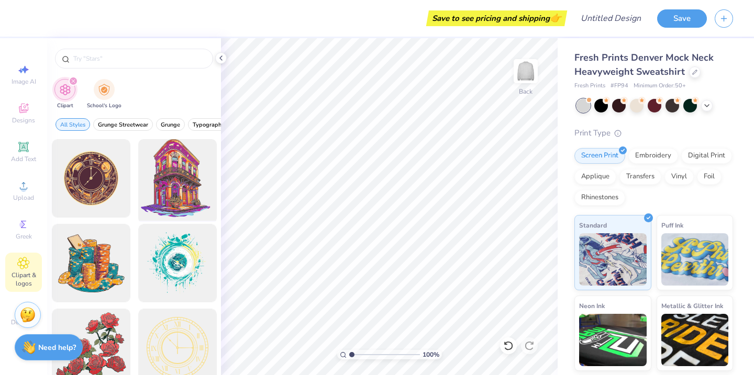
click at [174, 189] on div at bounding box center [177, 179] width 86 height 86
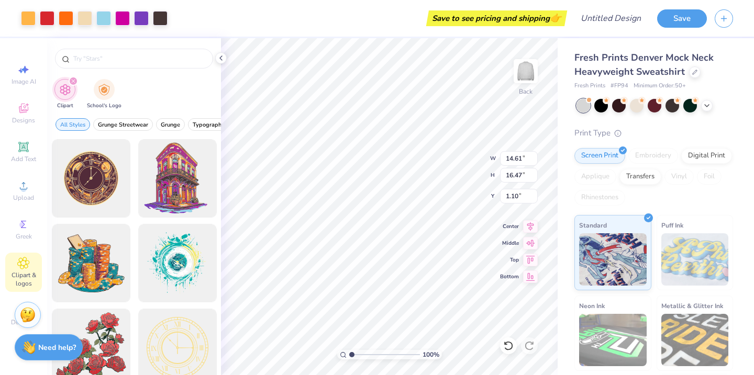
type input "1.10"
